Goal: Task Accomplishment & Management: Manage account settings

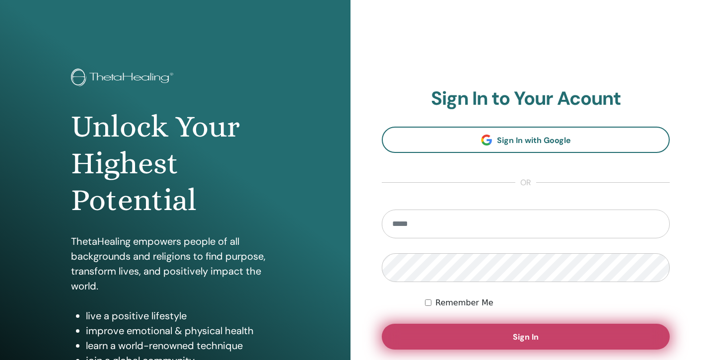
type input "**********"
click at [505, 337] on button "Sign In" at bounding box center [526, 337] width 288 height 26
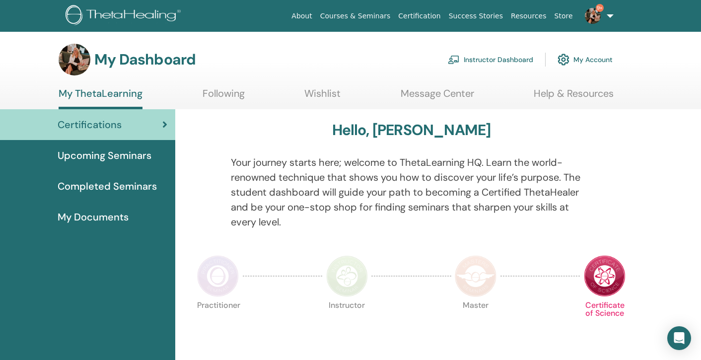
click at [497, 57] on link "Instructor Dashboard" at bounding box center [490, 60] width 85 height 22
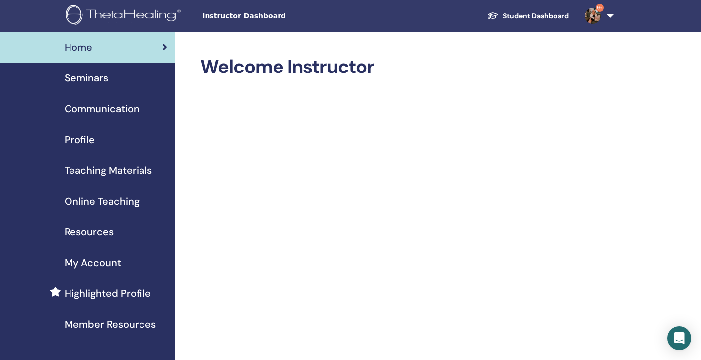
click at [82, 78] on span "Seminars" at bounding box center [87, 77] width 44 height 15
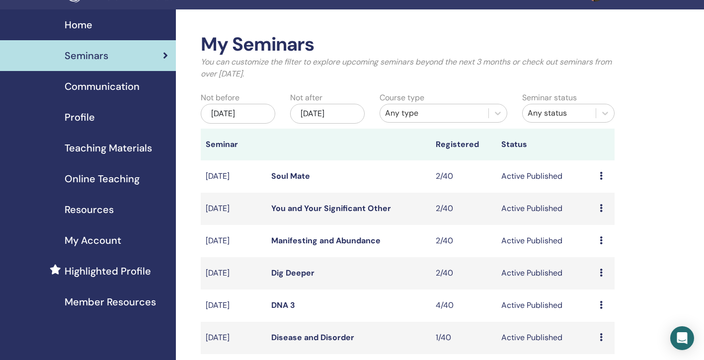
scroll to position [21, 0]
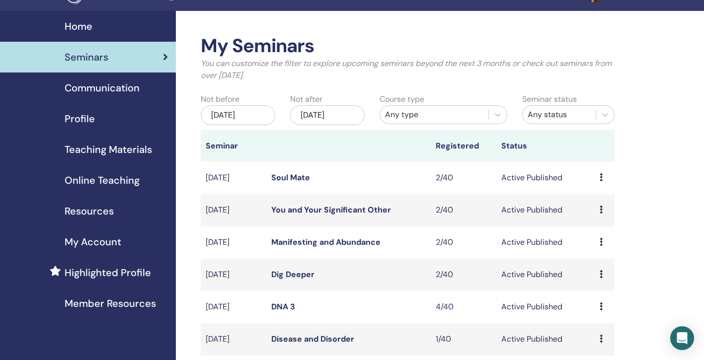
click at [245, 114] on div "[DATE]" at bounding box center [238, 115] width 74 height 20
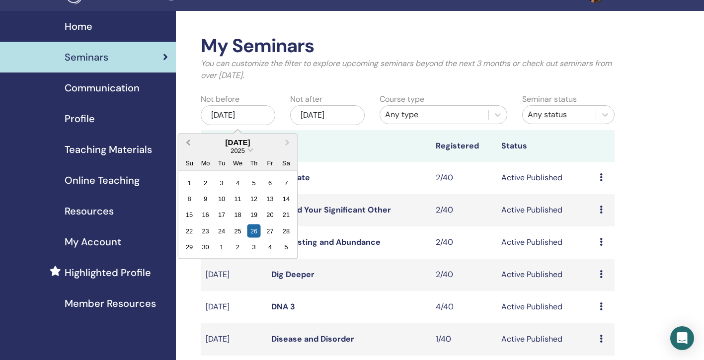
click at [188, 142] on span "Previous Month" at bounding box center [188, 142] width 0 height 10
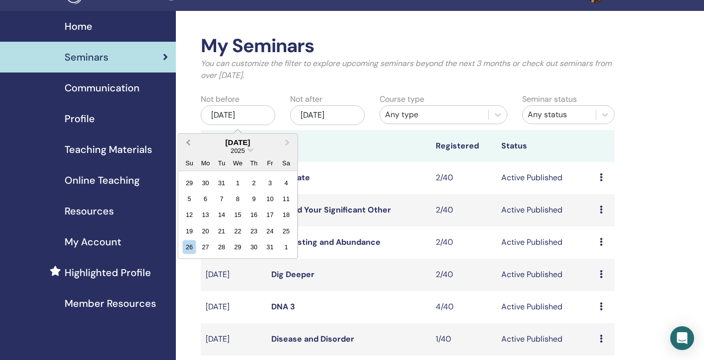
click at [188, 142] on span "Previous Month" at bounding box center [188, 142] width 0 height 10
click at [192, 180] on div "1" at bounding box center [189, 182] width 13 height 13
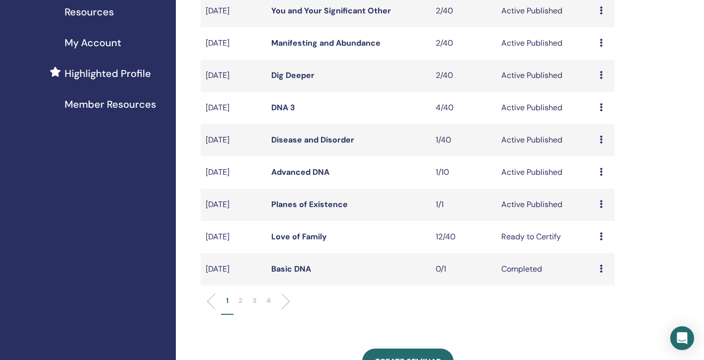
scroll to position [221, 0]
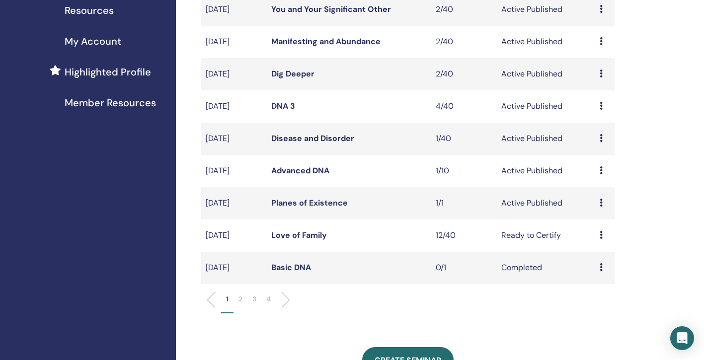
click at [242, 296] on p "2" at bounding box center [240, 299] width 4 height 10
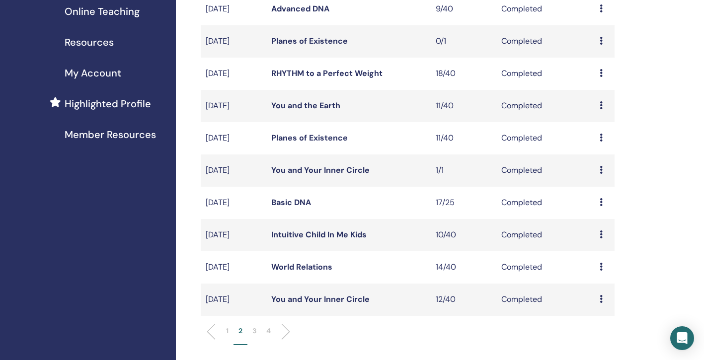
scroll to position [191, 0]
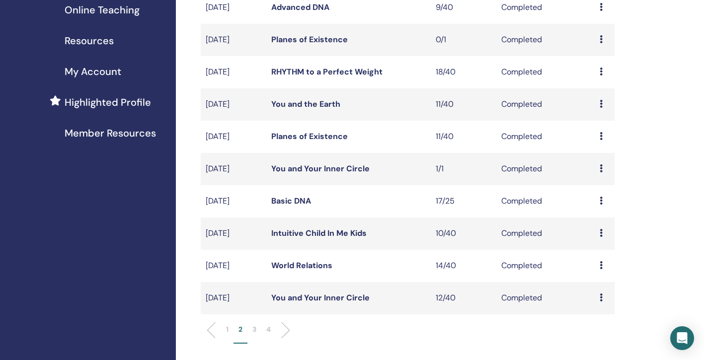
click at [331, 299] on link "You and Your Inner Circle" at bounding box center [320, 297] width 98 height 10
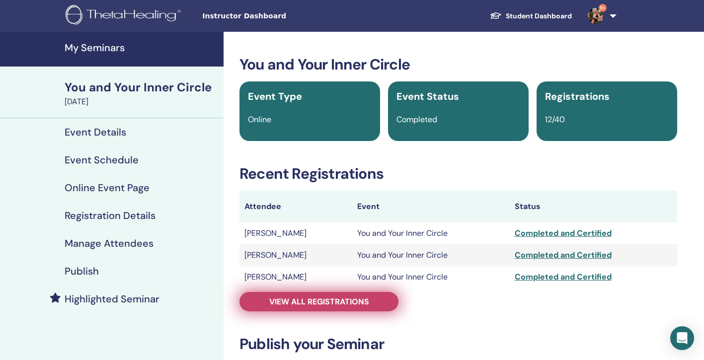
click at [305, 304] on span "View all registrations" at bounding box center [319, 301] width 100 height 10
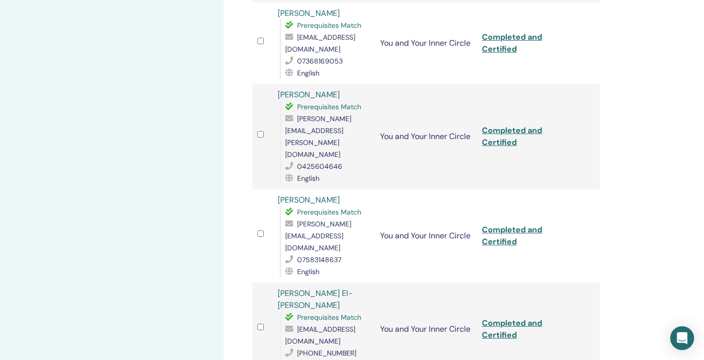
scroll to position [843, 0]
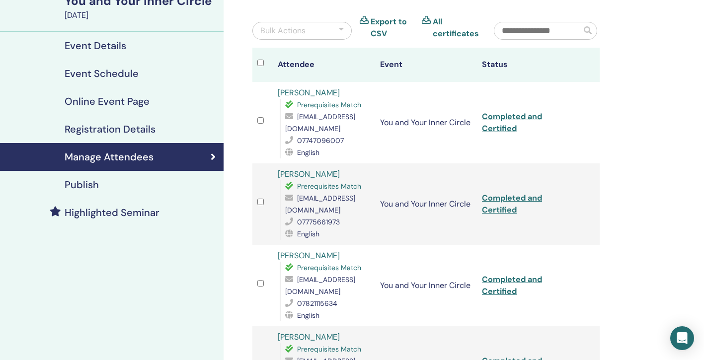
scroll to position [69, 0]
